Goal: Book appointment/travel/reservation

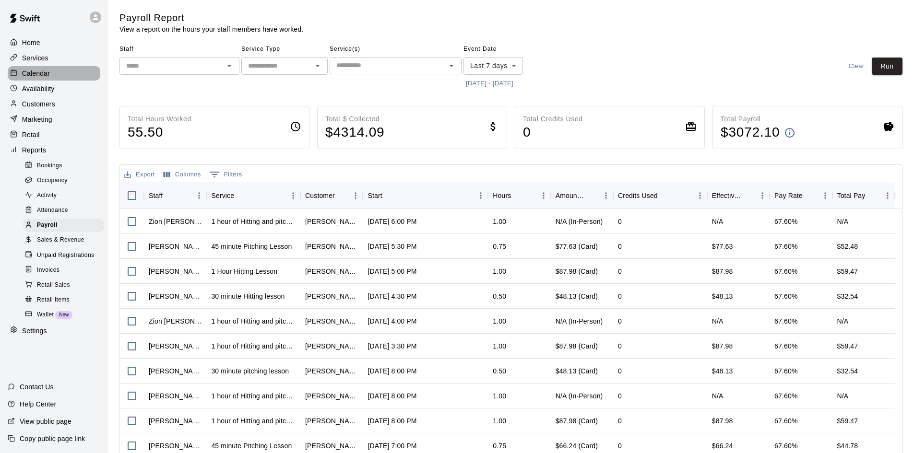
click at [41, 76] on p "Calendar" at bounding box center [36, 74] width 28 height 10
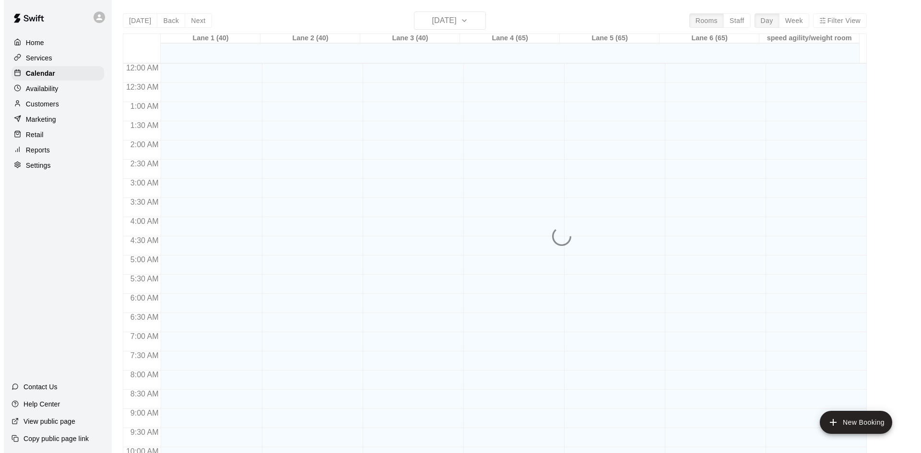
scroll to position [492, 0]
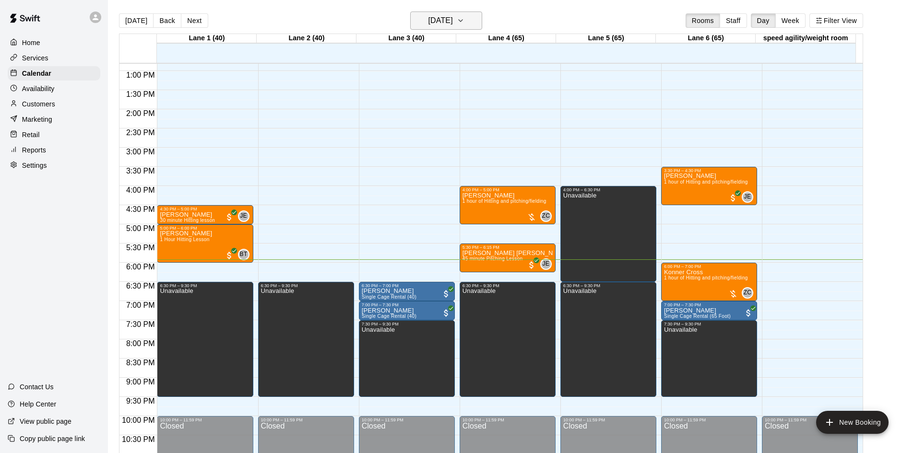
click at [453, 16] on h6 "[DATE]" at bounding box center [440, 20] width 24 height 13
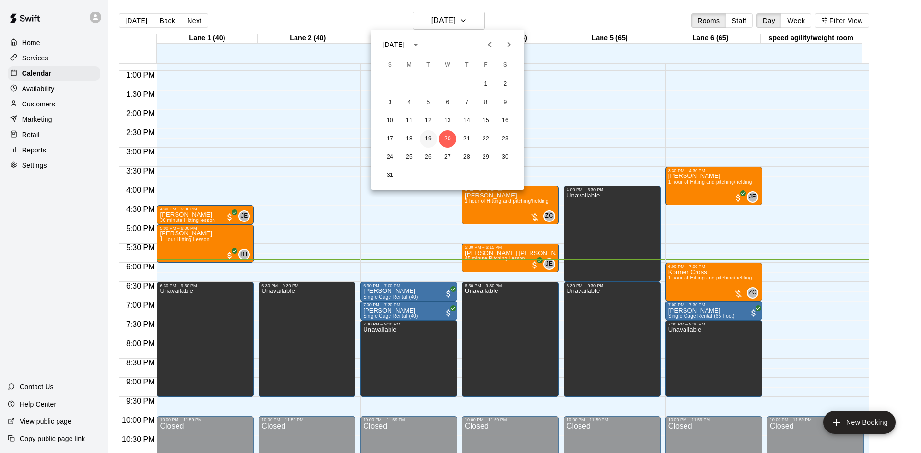
click at [430, 137] on button "19" at bounding box center [428, 138] width 17 height 17
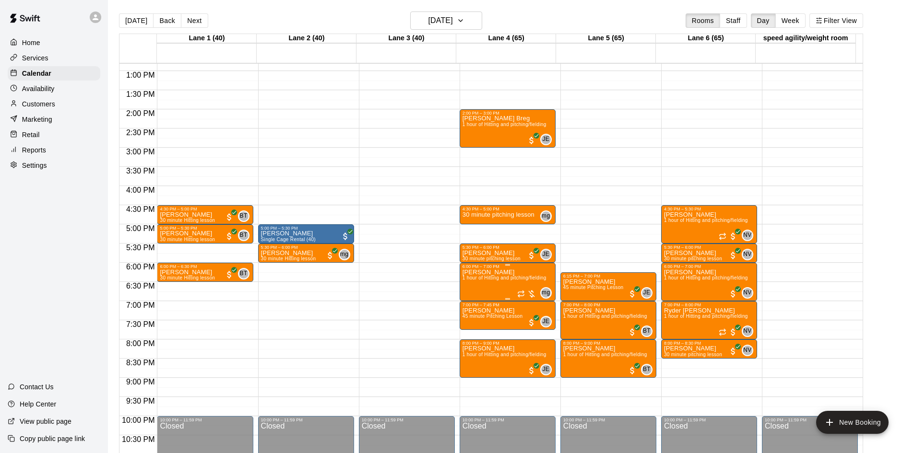
click at [529, 293] on div at bounding box center [526, 294] width 19 height 10
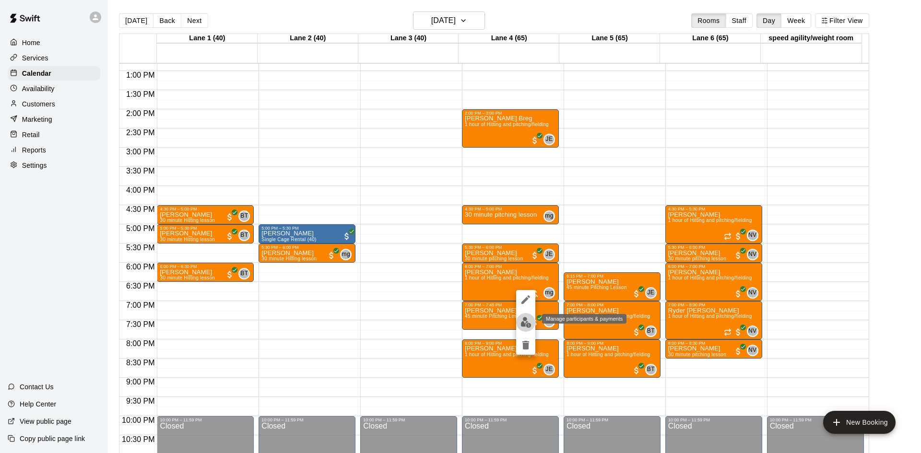
click at [520, 319] on img "edit" at bounding box center [525, 322] width 11 height 11
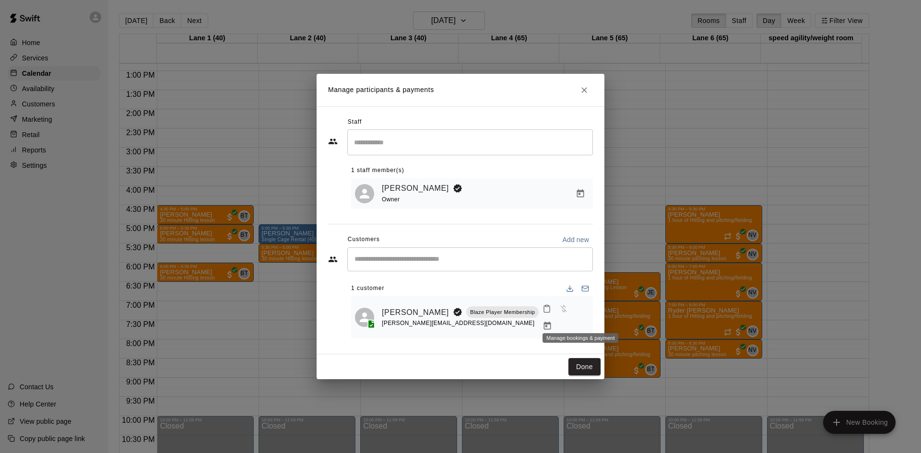
click at [556, 317] on button "Manage bookings & payment" at bounding box center [547, 325] width 17 height 17
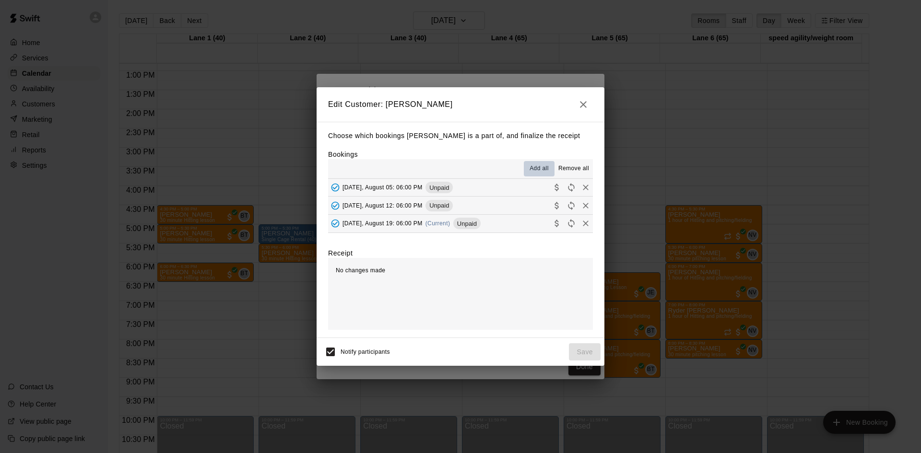
click at [538, 167] on span "Add all" at bounding box center [538, 169] width 19 height 10
click at [507, 189] on button "[DATE], August 05: 06:00 PM Unpaid" at bounding box center [460, 188] width 265 height 18
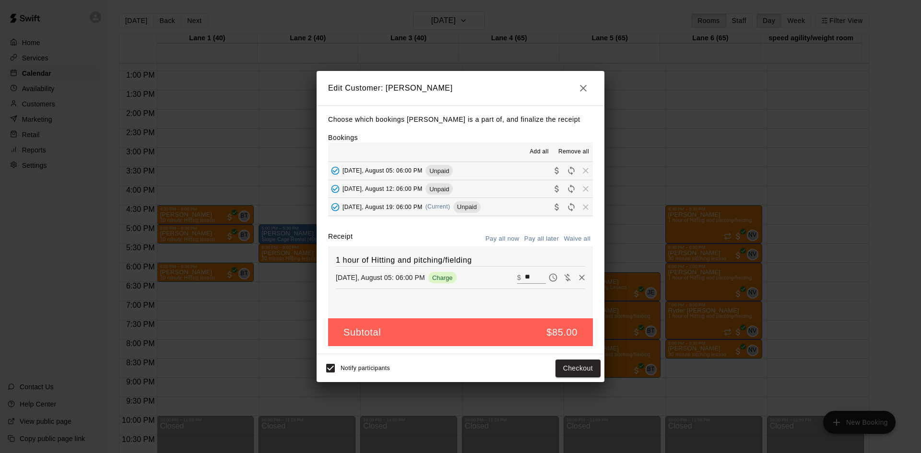
click at [508, 186] on button "[DATE], August 12: 06:00 PM Unpaid" at bounding box center [460, 189] width 265 height 18
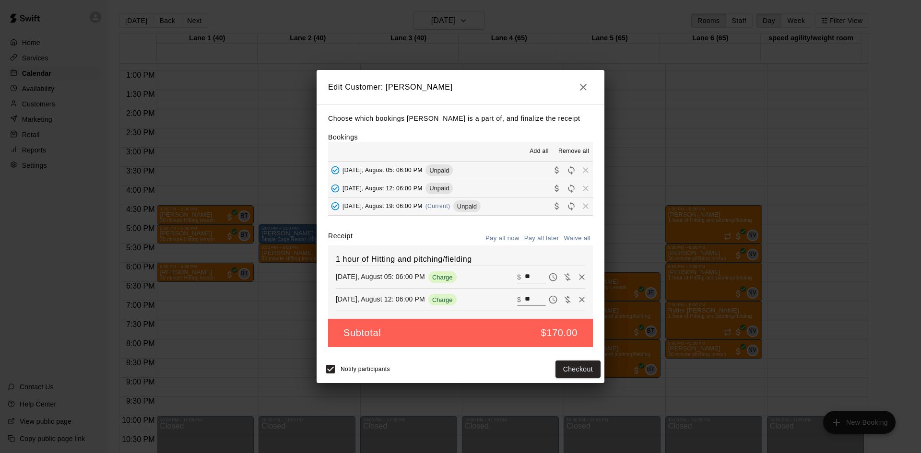
click at [507, 206] on button "[DATE], August 19: 06:00 PM (Current) Unpaid" at bounding box center [460, 207] width 265 height 18
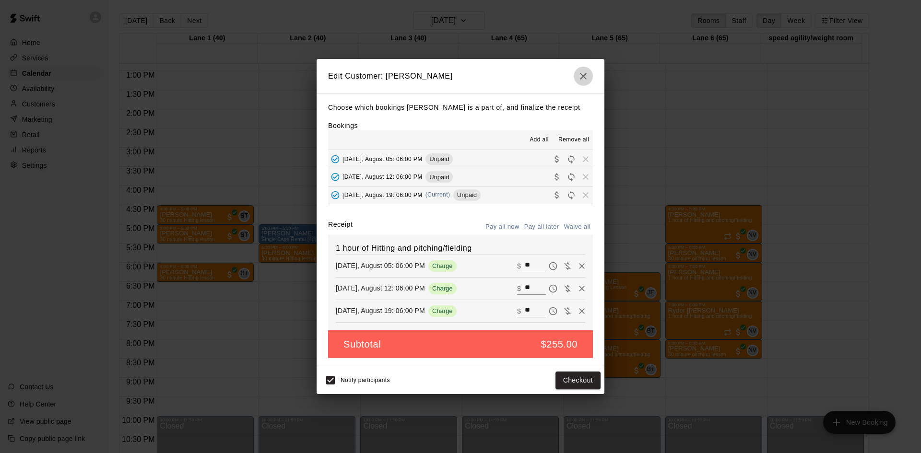
click at [580, 77] on icon "button" at bounding box center [583, 76] width 12 height 12
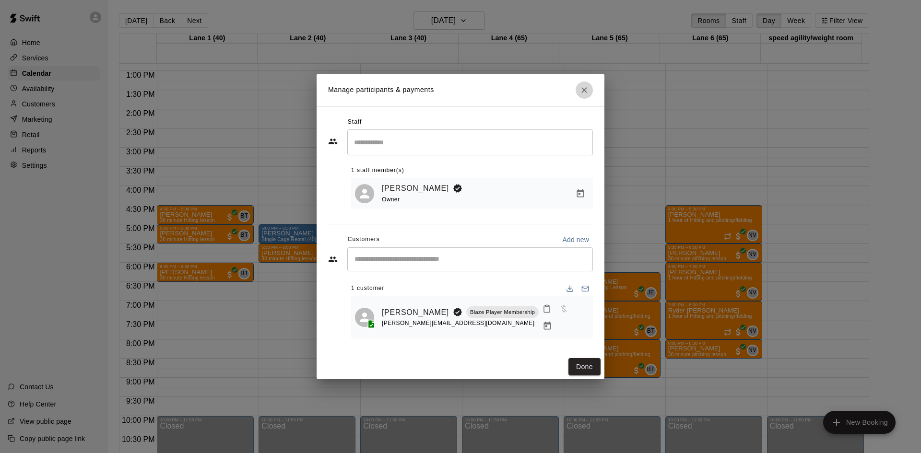
click at [589, 96] on button "Close" at bounding box center [583, 90] width 17 height 17
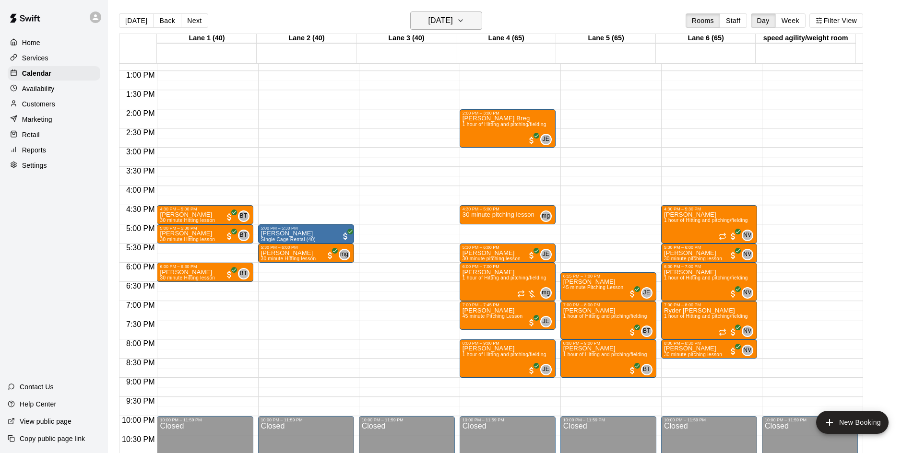
click at [451, 28] on button "[DATE]" at bounding box center [446, 21] width 72 height 18
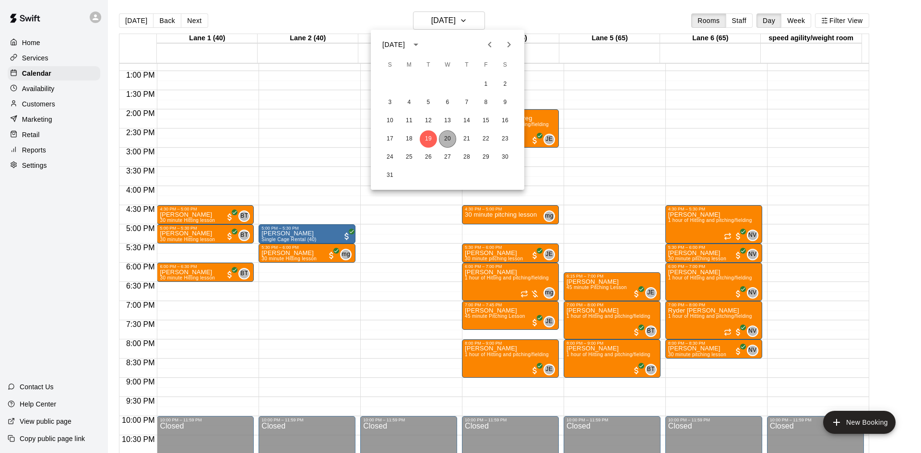
click at [448, 137] on button "20" at bounding box center [447, 138] width 17 height 17
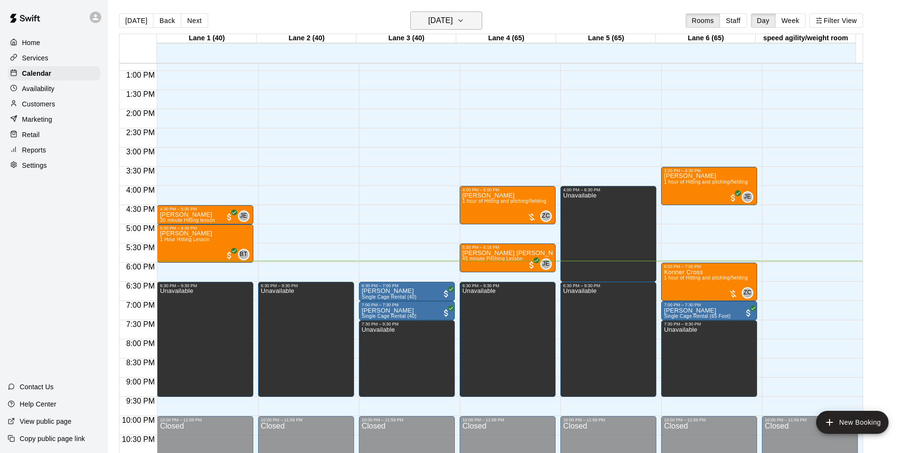
click at [445, 24] on h6 "[DATE]" at bounding box center [440, 20] width 24 height 13
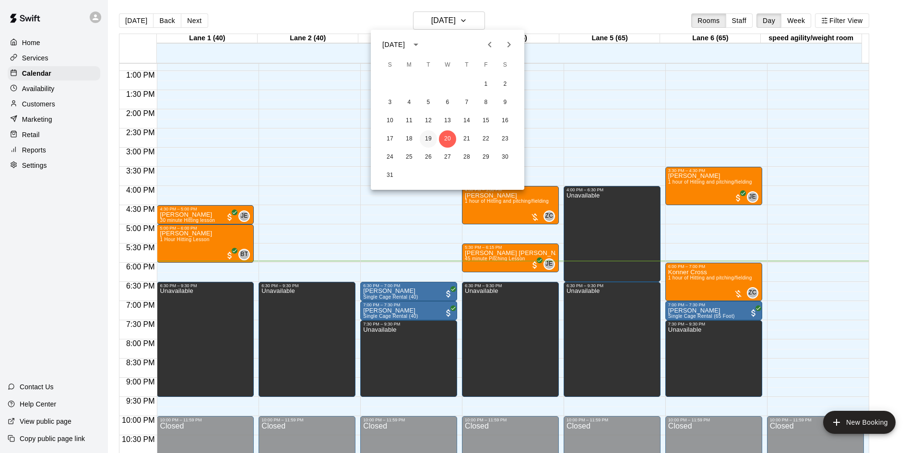
click at [424, 137] on button "19" at bounding box center [428, 138] width 17 height 17
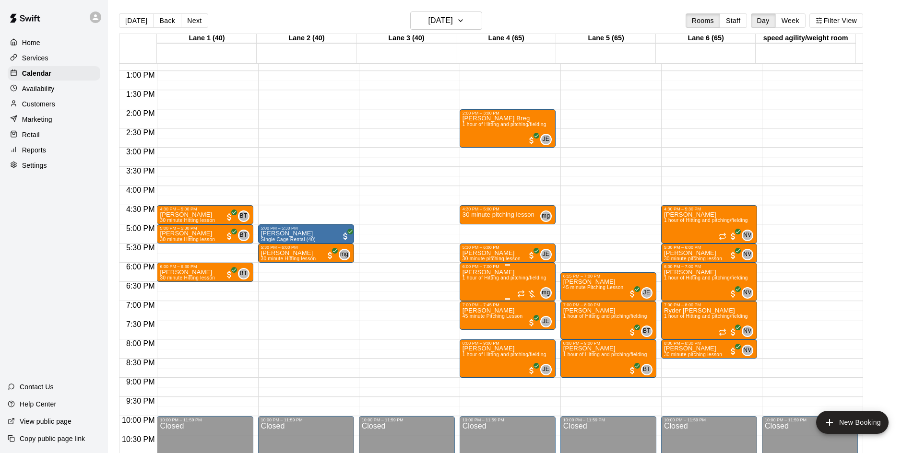
click at [532, 292] on div at bounding box center [526, 294] width 19 height 10
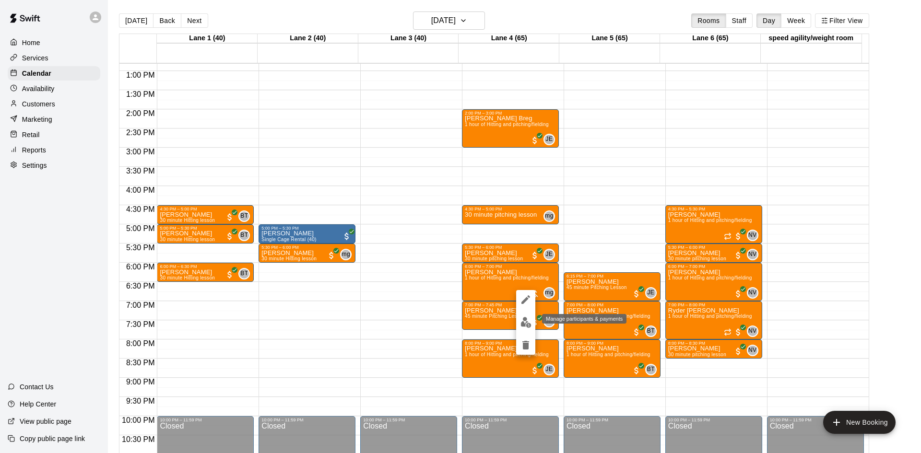
click at [528, 319] on img "edit" at bounding box center [525, 322] width 11 height 11
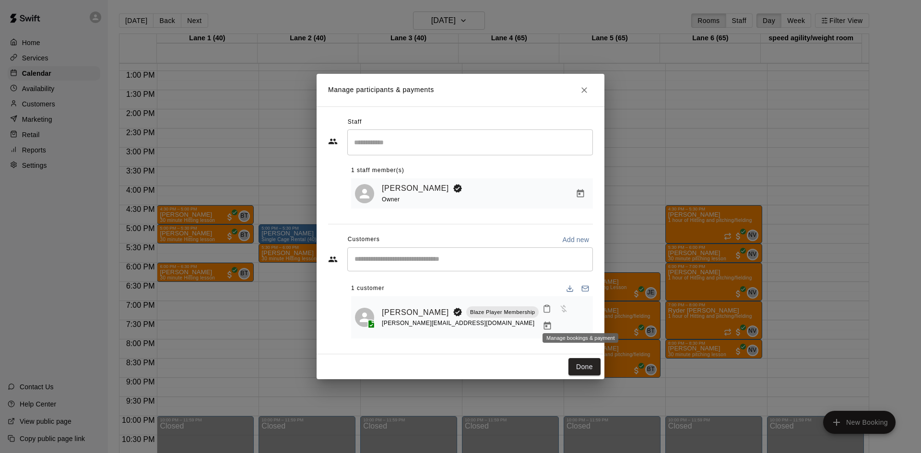
click at [552, 321] on icon "Manage bookings & payment" at bounding box center [547, 326] width 10 height 10
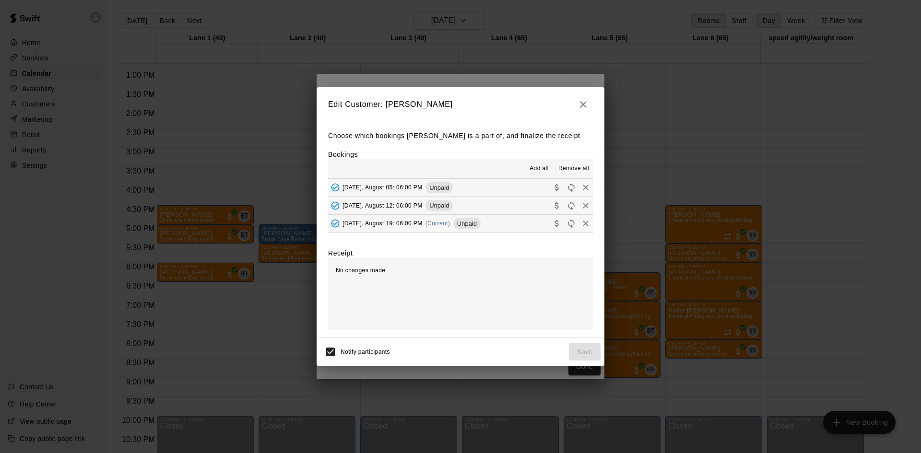
click at [536, 168] on span "Add all" at bounding box center [538, 169] width 19 height 10
click at [530, 182] on button "[DATE], August 05: 06:00 PM Unpaid" at bounding box center [460, 188] width 265 height 18
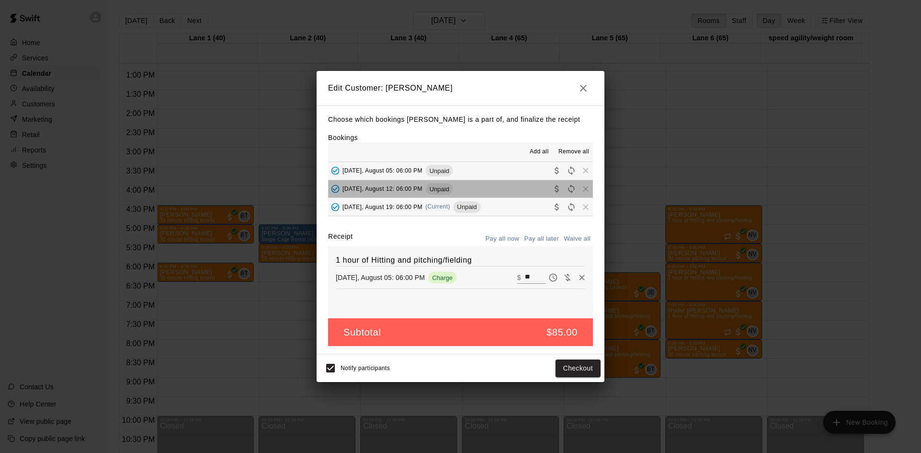
click at [517, 192] on button "[DATE], August 12: 06:00 PM Unpaid" at bounding box center [460, 189] width 265 height 18
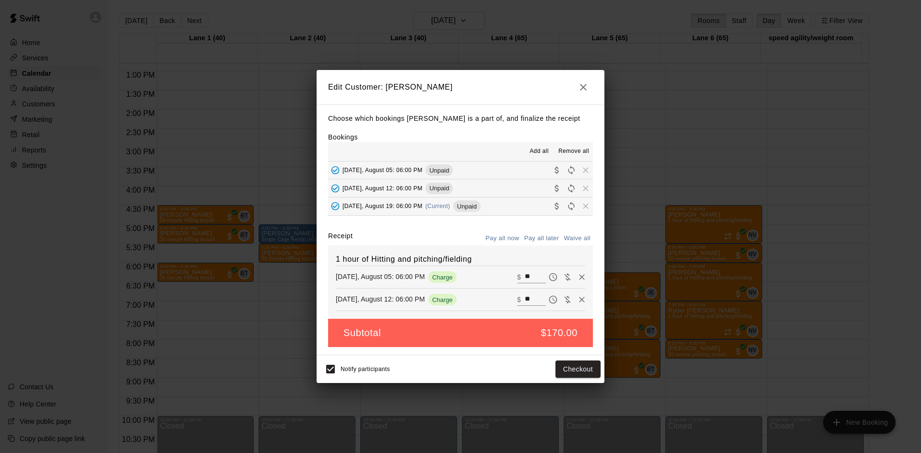
click at [515, 207] on button "[DATE], August 19: 06:00 PM (Current) Unpaid" at bounding box center [460, 207] width 265 height 18
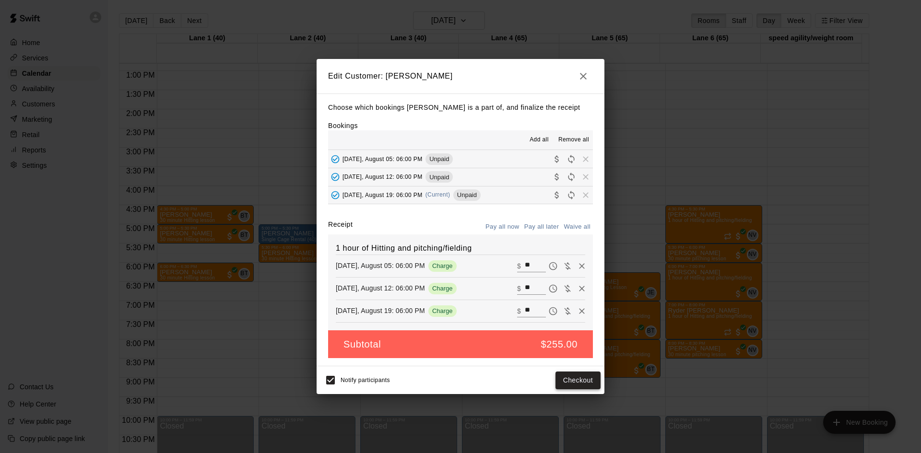
click at [569, 383] on button "Checkout" at bounding box center [577, 381] width 45 height 18
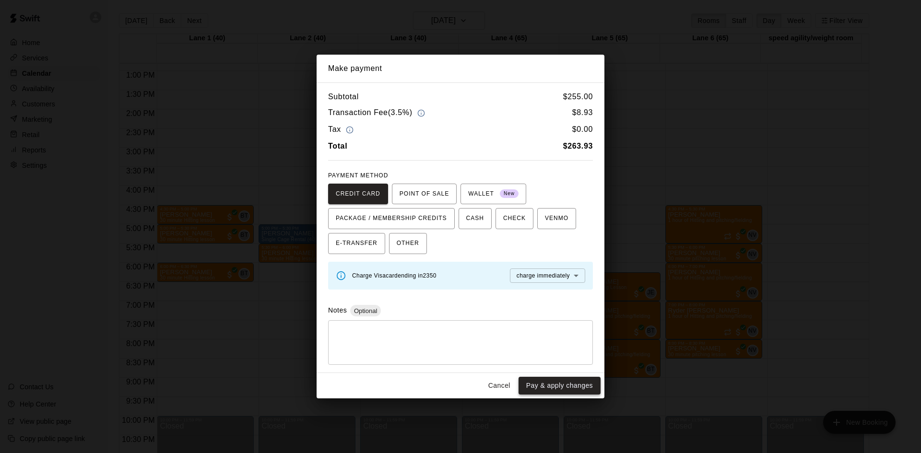
click at [578, 386] on button "Pay & apply changes" at bounding box center [559, 386] width 82 height 18
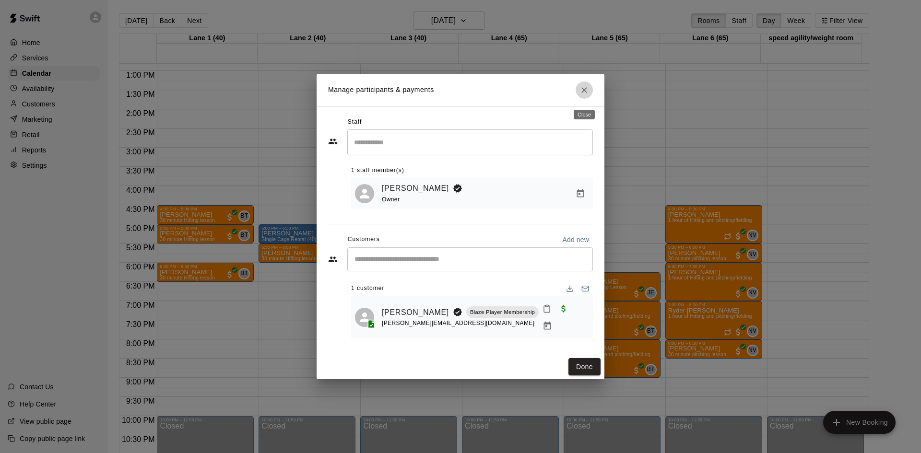
click at [586, 93] on icon "Close" at bounding box center [584, 90] width 6 height 6
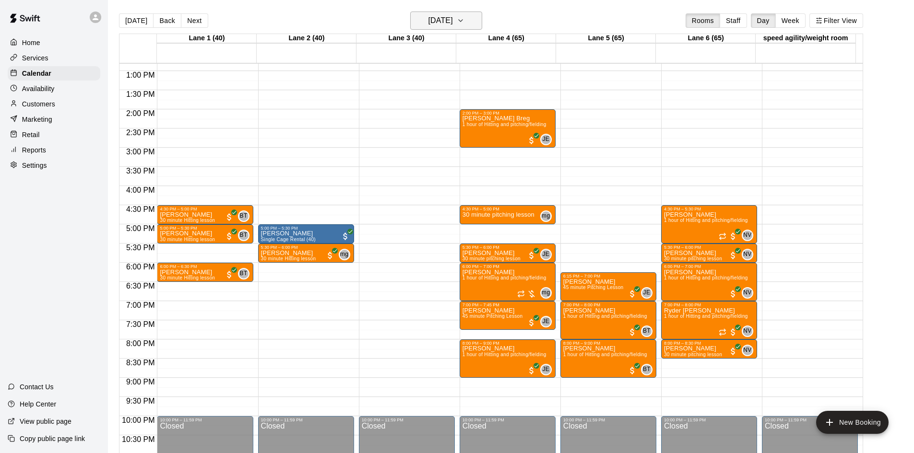
click at [453, 22] on h6 "[DATE]" at bounding box center [440, 20] width 24 height 13
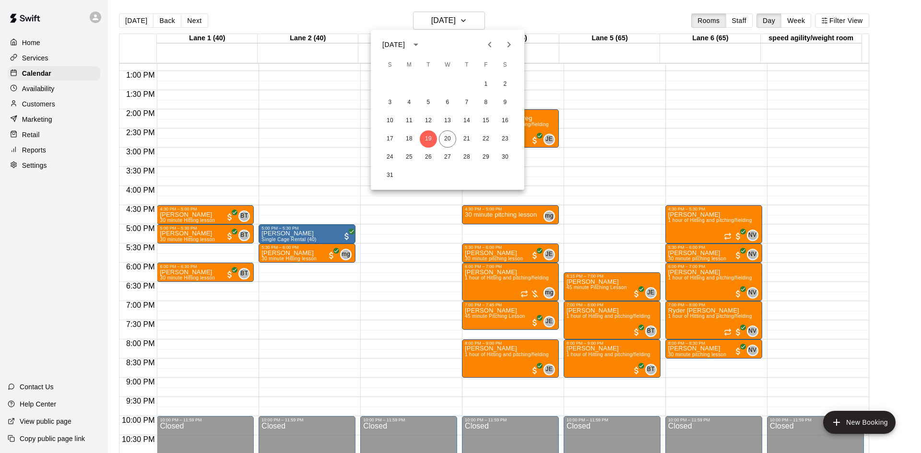
click at [509, 44] on icon "Next month" at bounding box center [508, 45] width 3 height 6
click at [426, 87] on button "2" at bounding box center [428, 84] width 17 height 17
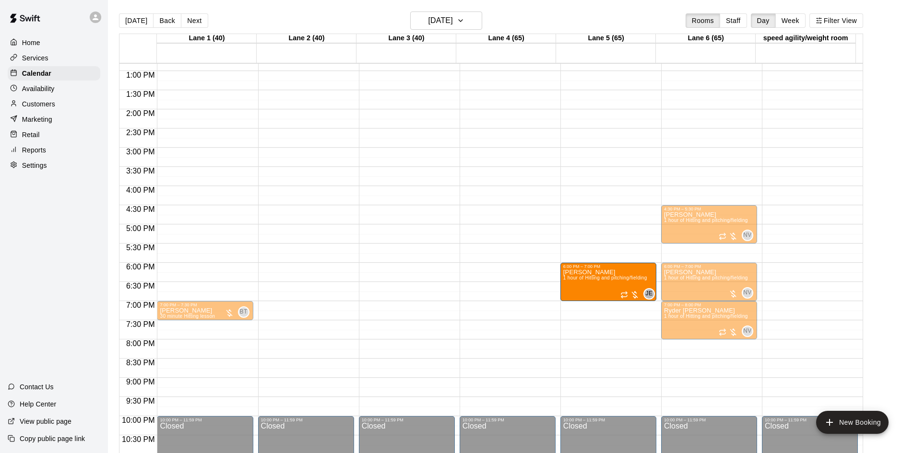
drag, startPoint x: 510, startPoint y: 278, endPoint x: 585, endPoint y: 278, distance: 74.3
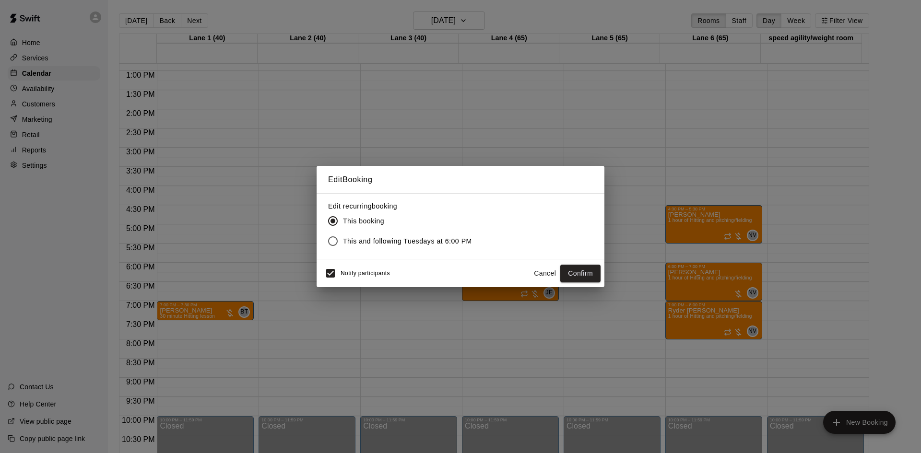
click at [432, 118] on div "Edit Booking Edit recurring booking This booking This and following Tuesdays at…" at bounding box center [460, 226] width 921 height 453
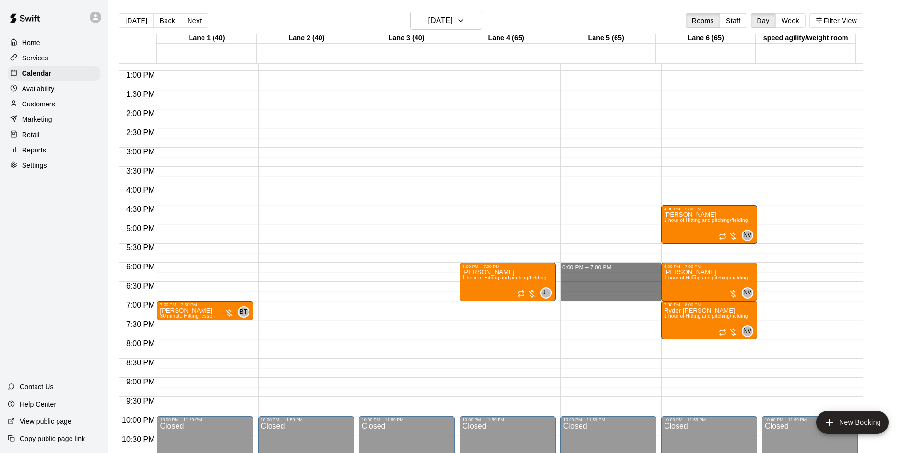
drag, startPoint x: 606, startPoint y: 264, endPoint x: 612, endPoint y: 301, distance: 37.5
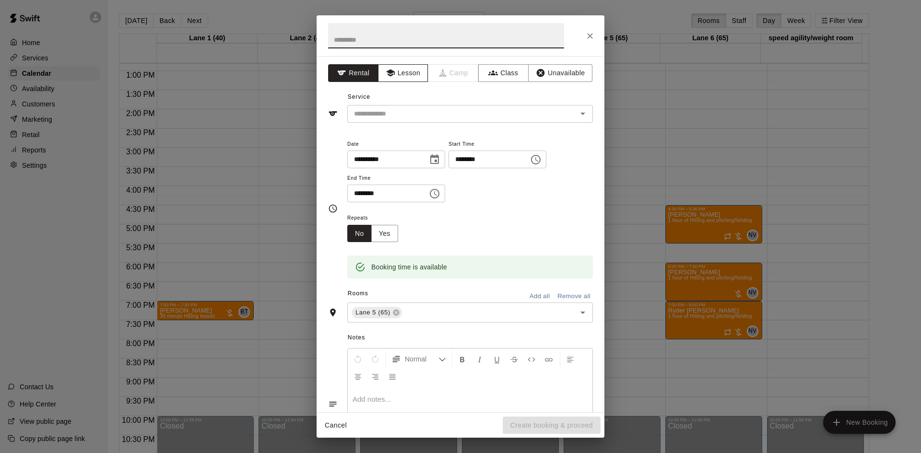
click at [408, 77] on button "Lesson" at bounding box center [403, 73] width 50 height 18
click at [421, 115] on input "text" at bounding box center [455, 114] width 211 height 12
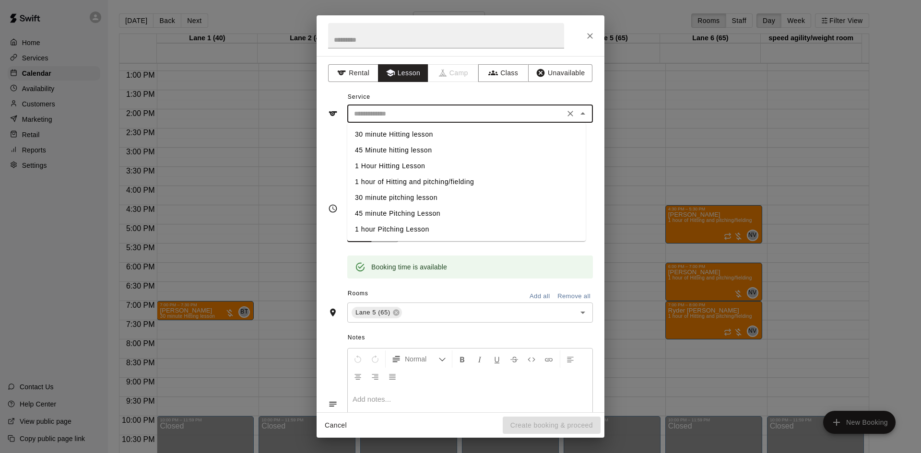
click at [412, 181] on li "1 hour of Hitting and pitching/fielding" at bounding box center [466, 182] width 238 height 16
type input "**********"
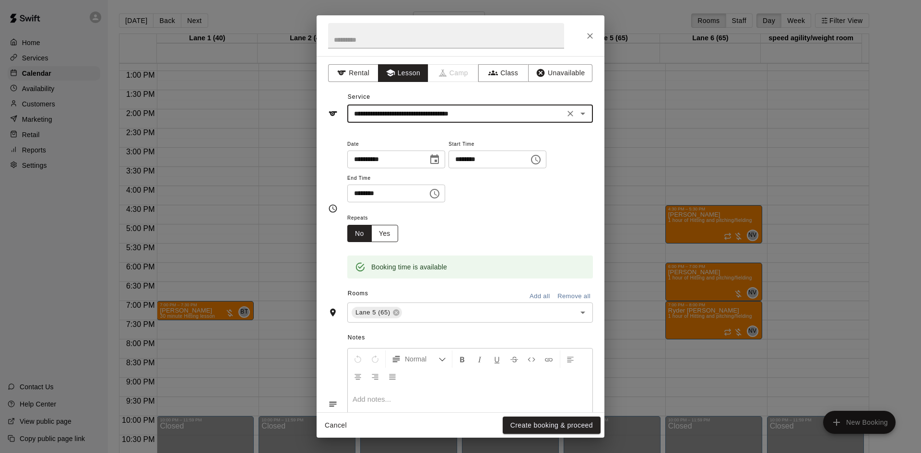
click at [395, 237] on button "Yes" at bounding box center [384, 234] width 27 height 18
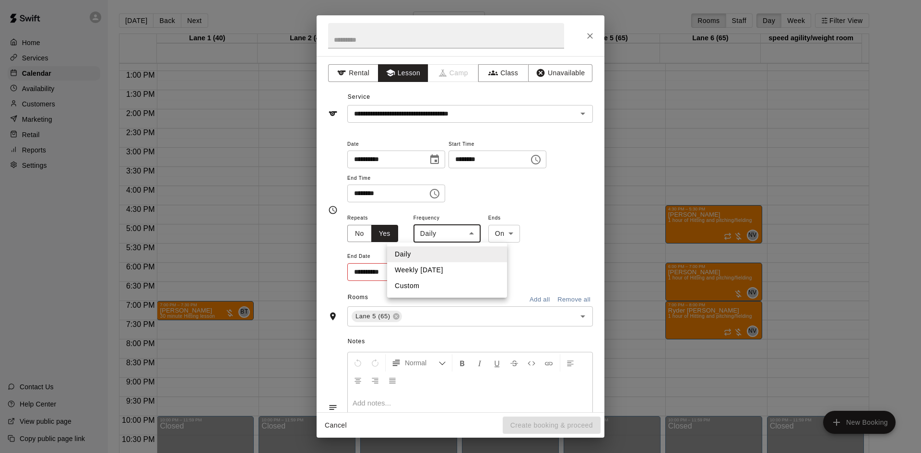
click at [449, 234] on body "Home Services Calendar Availability Customers Marketing Retail Reports Settings…" at bounding box center [460, 234] width 921 height 468
click at [436, 270] on li "Weekly [DATE]" at bounding box center [447, 270] width 120 height 16
type input "******"
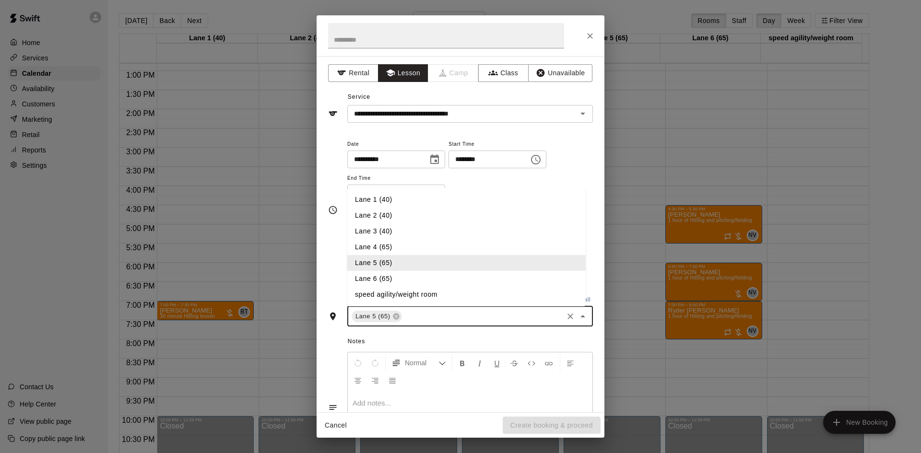
click at [548, 311] on input "text" at bounding box center [482, 316] width 158 height 12
click at [387, 274] on li "Lane 6 (65)" at bounding box center [466, 279] width 238 height 16
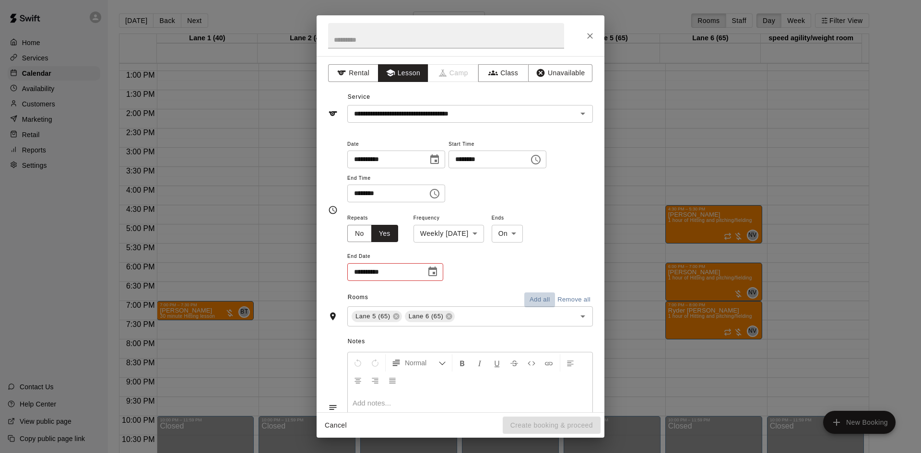
click at [527, 302] on button "Add all" at bounding box center [539, 300] width 31 height 15
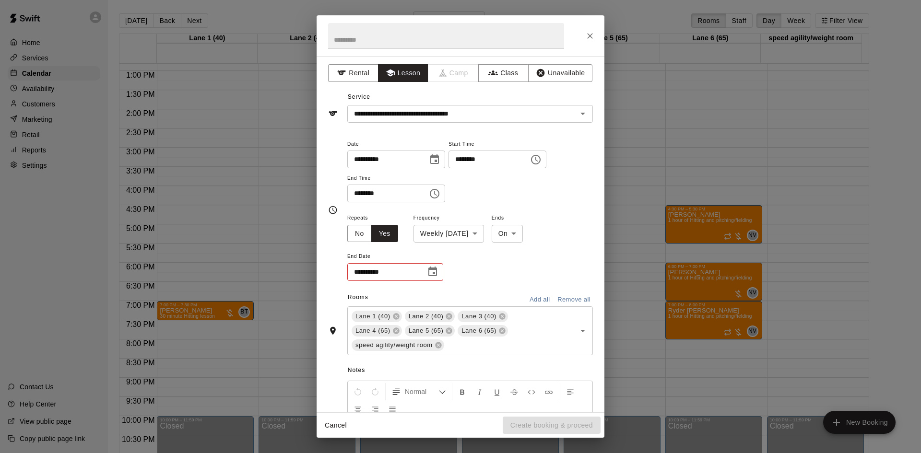
click at [533, 300] on button "Add all" at bounding box center [539, 300] width 31 height 15
click at [501, 316] on icon at bounding box center [502, 317] width 8 height 8
click at [448, 318] on icon at bounding box center [449, 316] width 6 height 6
click at [489, 328] on icon at bounding box center [491, 331] width 8 height 8
click at [394, 316] on icon at bounding box center [396, 316] width 6 height 6
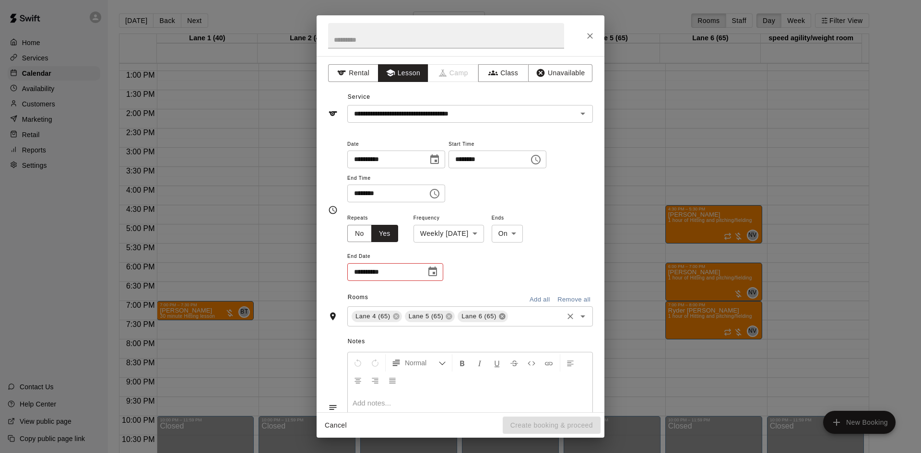
click at [500, 314] on icon at bounding box center [502, 317] width 8 height 8
click at [395, 316] on icon at bounding box center [396, 316] width 6 height 6
click at [513, 232] on body "Home Services Calendar Availability Customers Marketing Retail Reports Settings…" at bounding box center [460, 234] width 921 height 468
click at [520, 237] on div at bounding box center [460, 226] width 921 height 453
click at [431, 272] on icon "Choose date" at bounding box center [433, 272] width 12 height 12
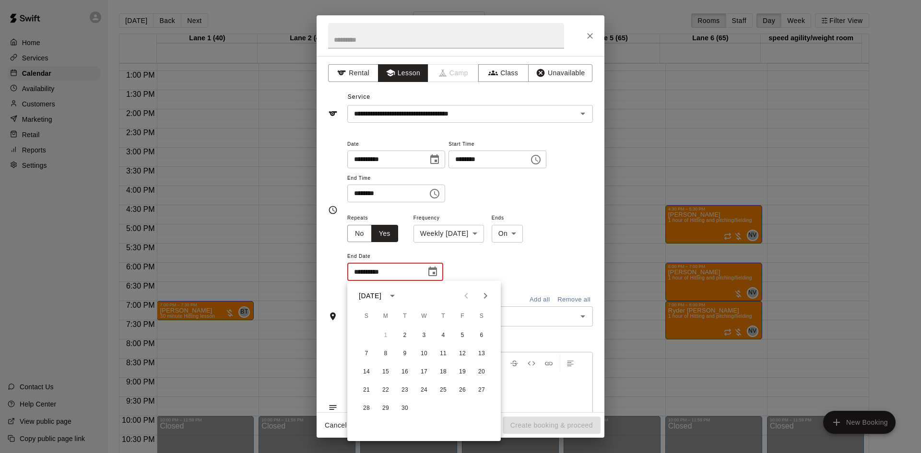
click at [491, 293] on icon "Next month" at bounding box center [486, 296] width 12 height 12
click at [404, 392] on button "18" at bounding box center [404, 390] width 17 height 17
type input "**********"
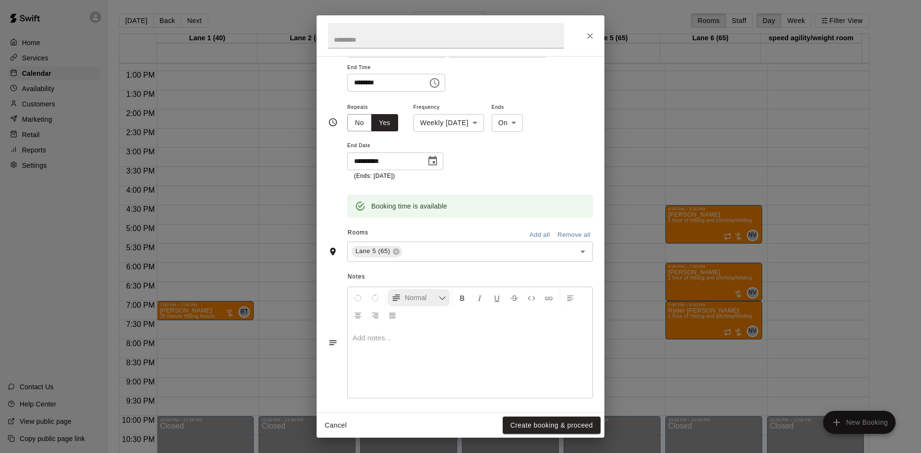
scroll to position [115, 0]
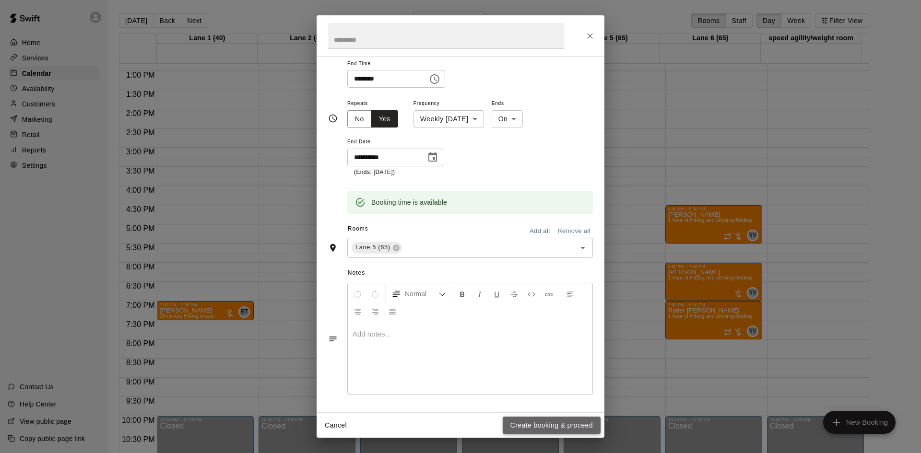
click at [569, 423] on button "Create booking & proceed" at bounding box center [552, 426] width 98 height 18
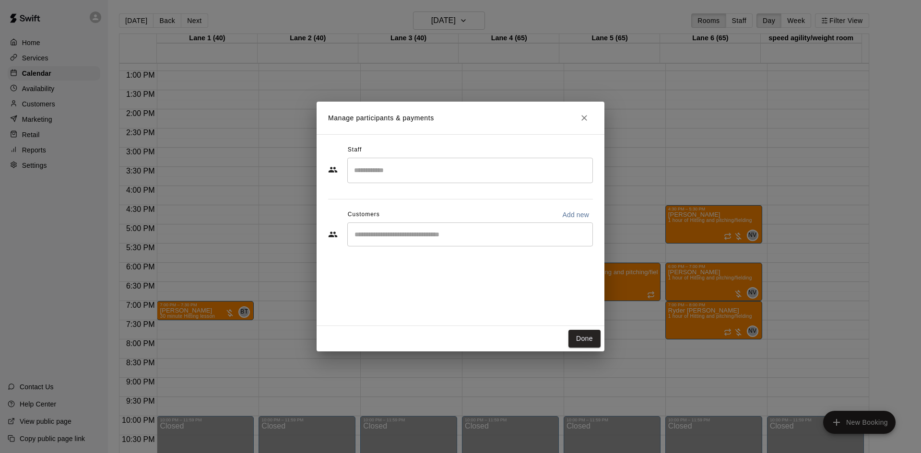
click at [432, 170] on input "Search staff" at bounding box center [469, 170] width 237 height 17
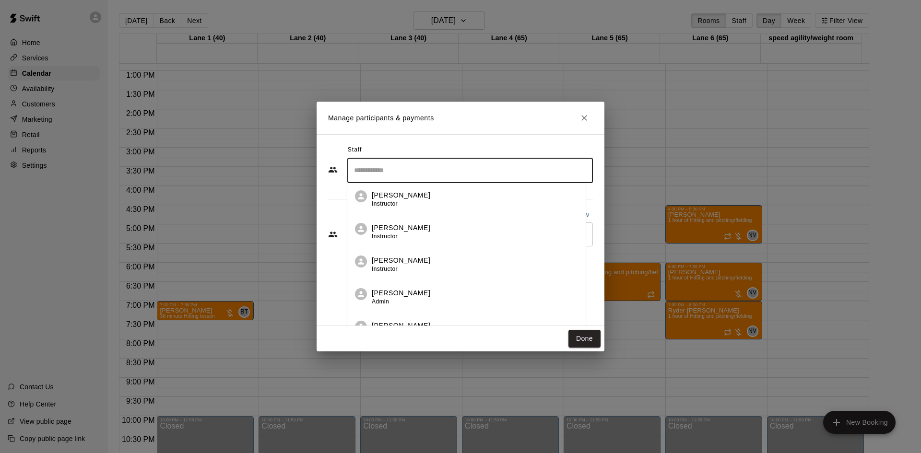
scroll to position [116, 0]
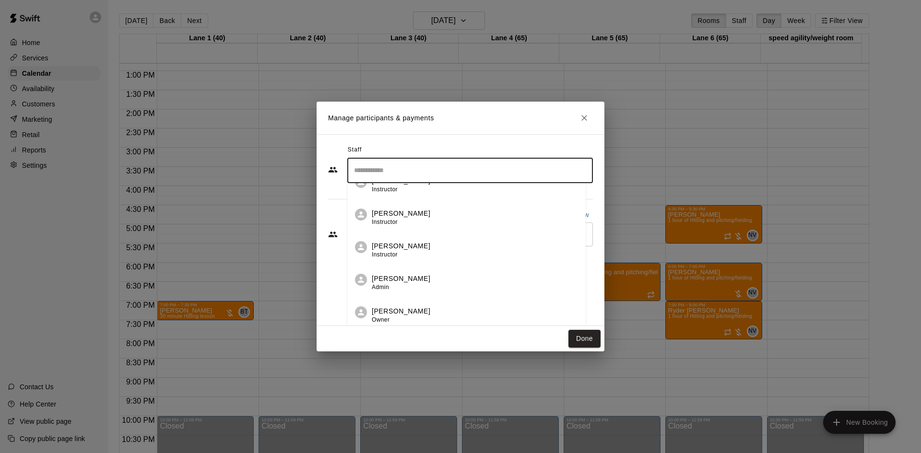
click at [403, 313] on p "[PERSON_NAME]" at bounding box center [401, 311] width 59 height 10
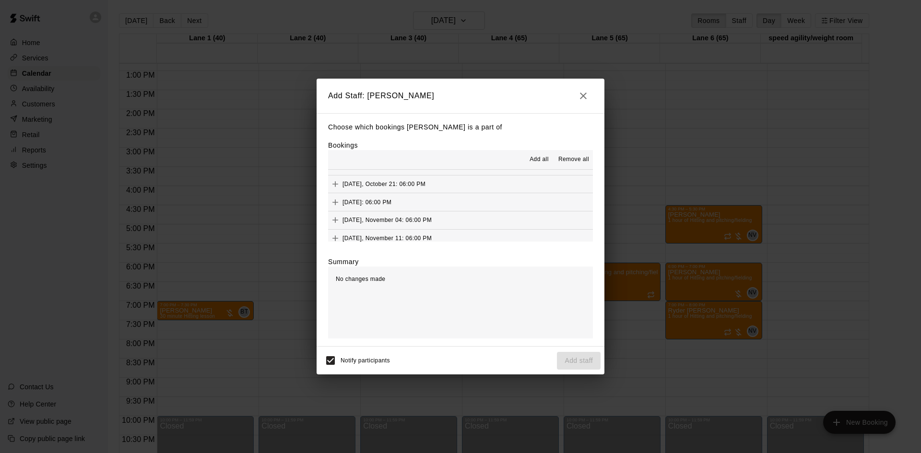
scroll to position [145, 0]
click at [537, 152] on div "Add all Remove all" at bounding box center [460, 159] width 265 height 19
click at [537, 159] on span "Add all" at bounding box center [538, 160] width 19 height 10
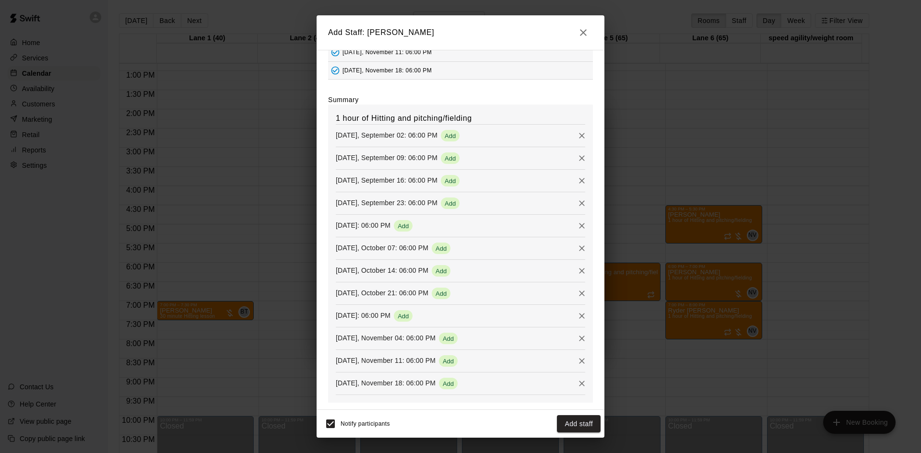
scroll to position [101, 0]
click at [574, 427] on button "Add staff" at bounding box center [579, 424] width 44 height 18
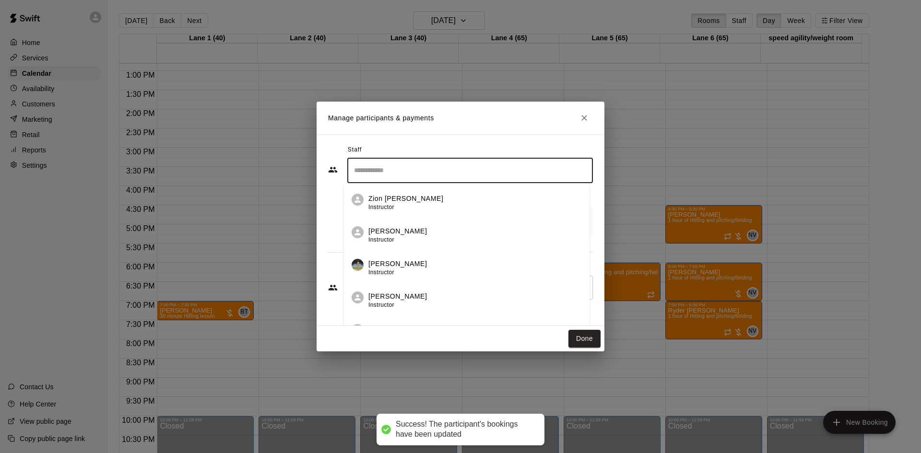
click at [412, 170] on input "Search staff" at bounding box center [469, 170] width 237 height 17
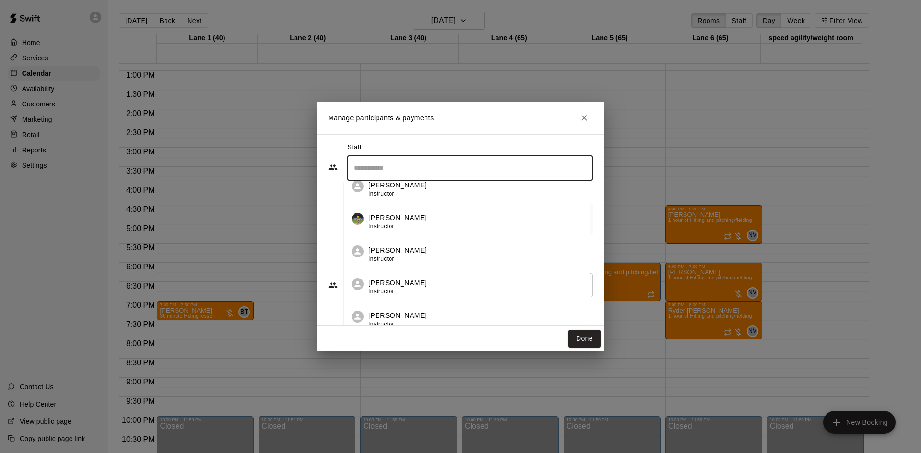
scroll to position [83, 0]
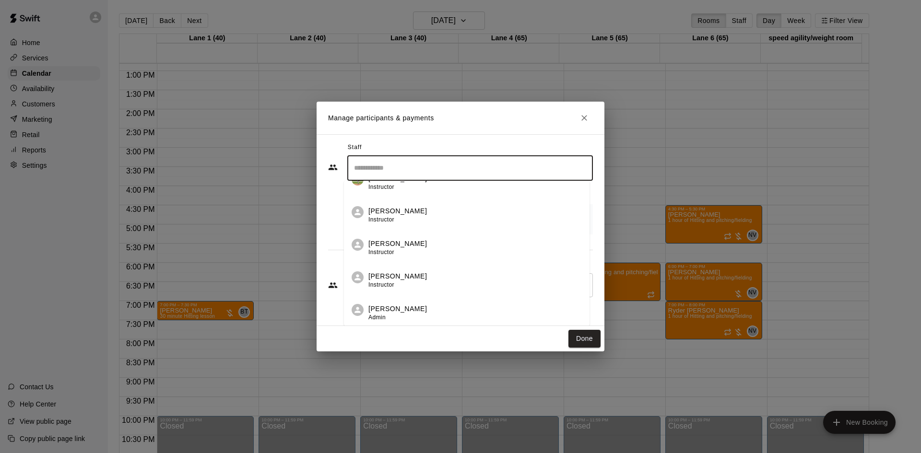
click at [501, 175] on input "Search staff" at bounding box center [469, 168] width 237 height 17
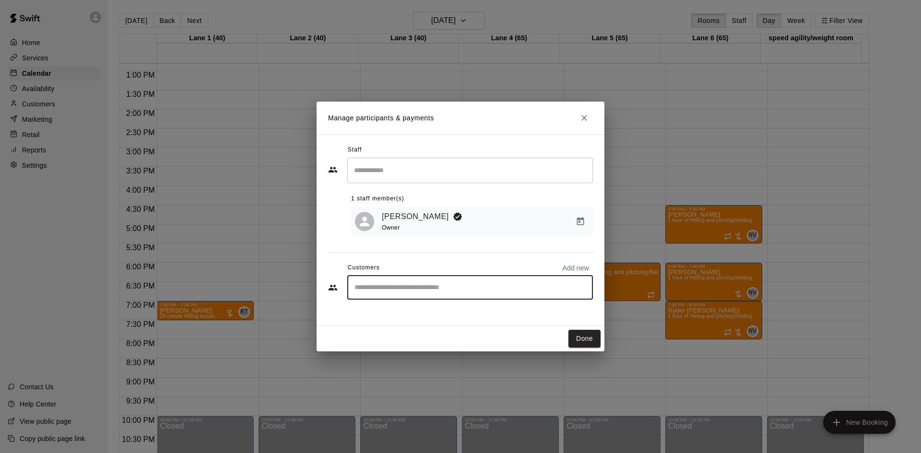
click at [428, 290] on input "Start typing to search customers..." at bounding box center [469, 288] width 237 height 10
type input "****"
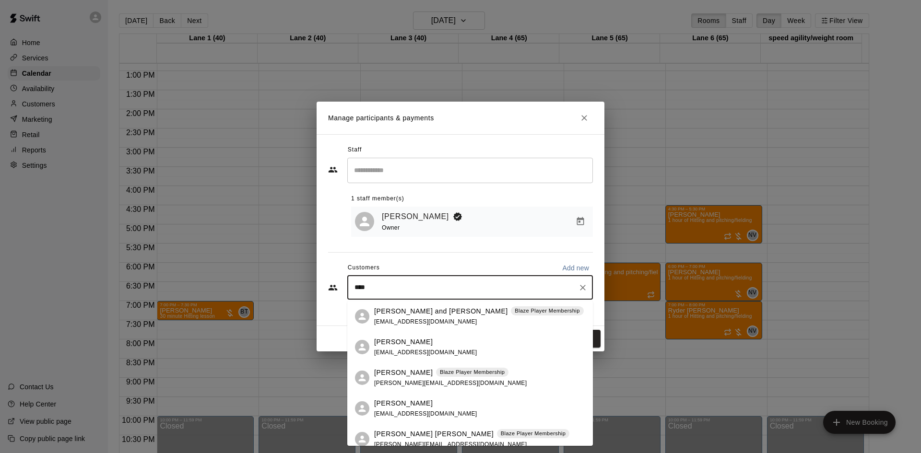
click at [411, 379] on div "[PERSON_NAME] Blaze Player Membership [PERSON_NAME][EMAIL_ADDRESS][DOMAIN_NAME]" at bounding box center [450, 378] width 152 height 21
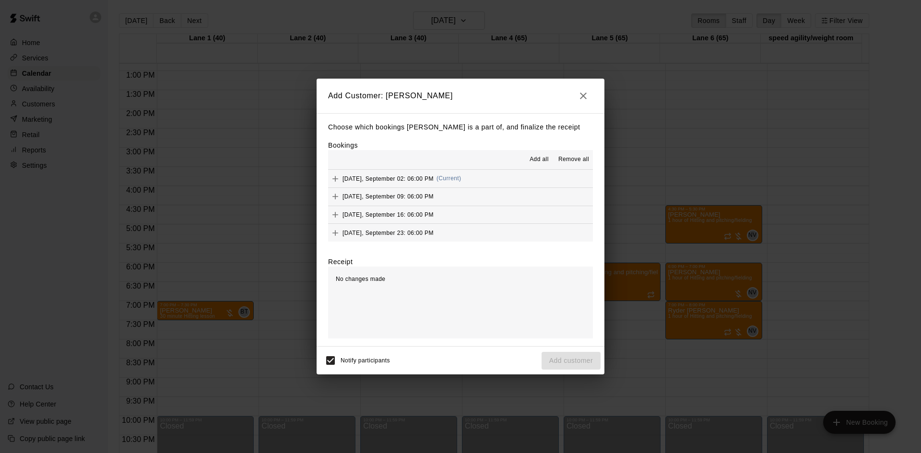
click at [533, 159] on span "Add all" at bounding box center [538, 160] width 19 height 10
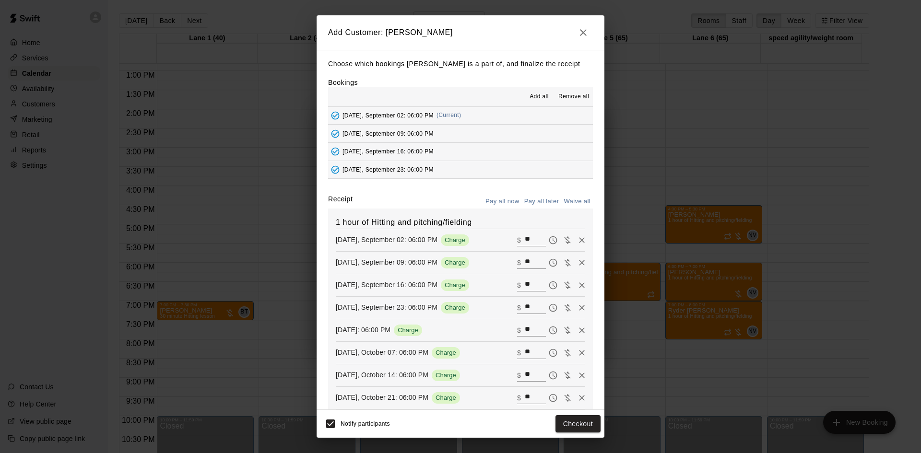
click at [540, 201] on button "Pay all later" at bounding box center [542, 201] width 40 height 15
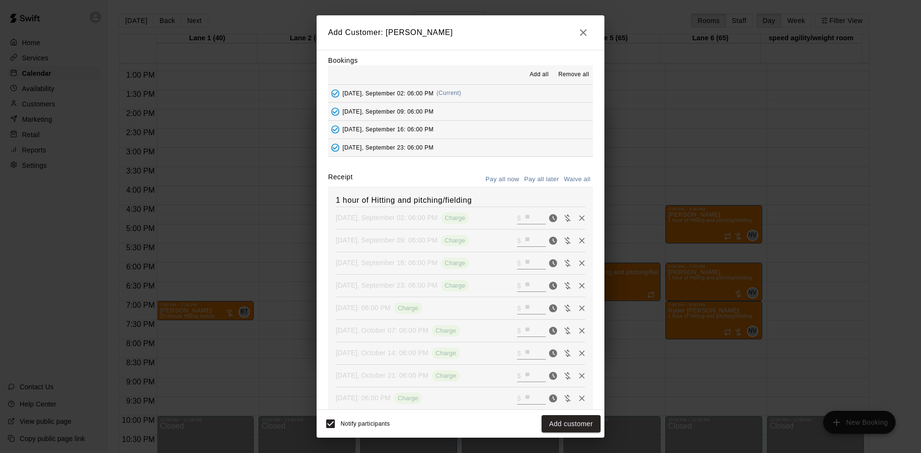
scroll to position [135, 0]
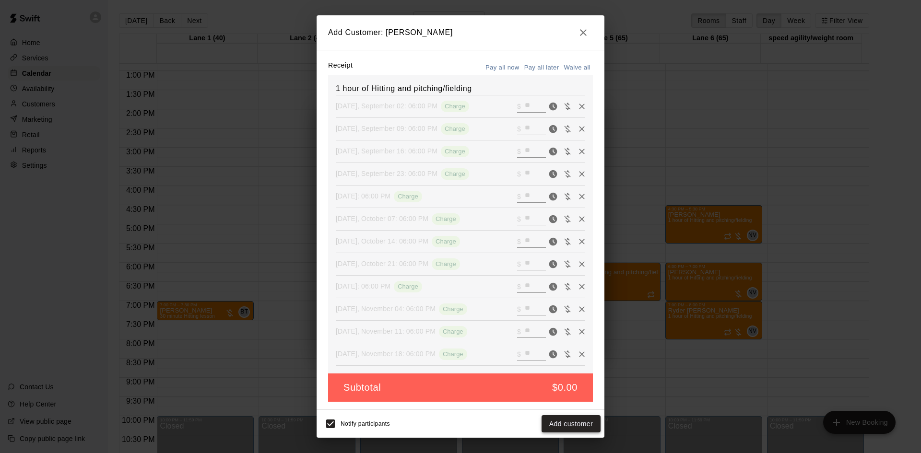
click at [576, 418] on button "Add customer" at bounding box center [570, 424] width 59 height 18
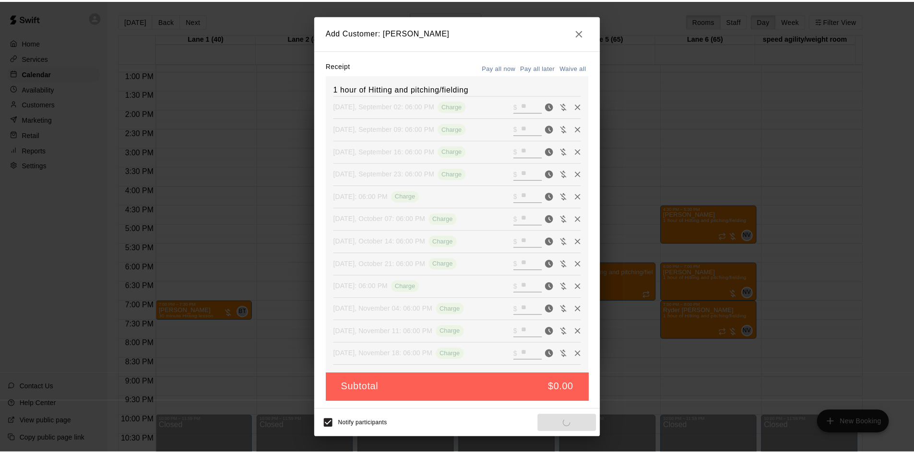
scroll to position [101, 0]
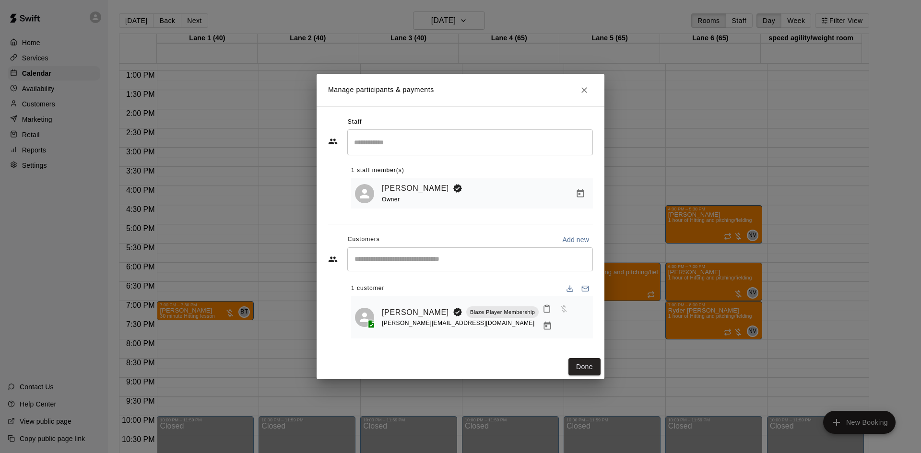
click at [587, 348] on div "Staff ​ 1 staff member(s) [PERSON_NAME] Owner Customers Add new ​ 1 customer [P…" at bounding box center [460, 230] width 288 height 248
click at [584, 363] on button "Done" at bounding box center [584, 367] width 32 height 18
